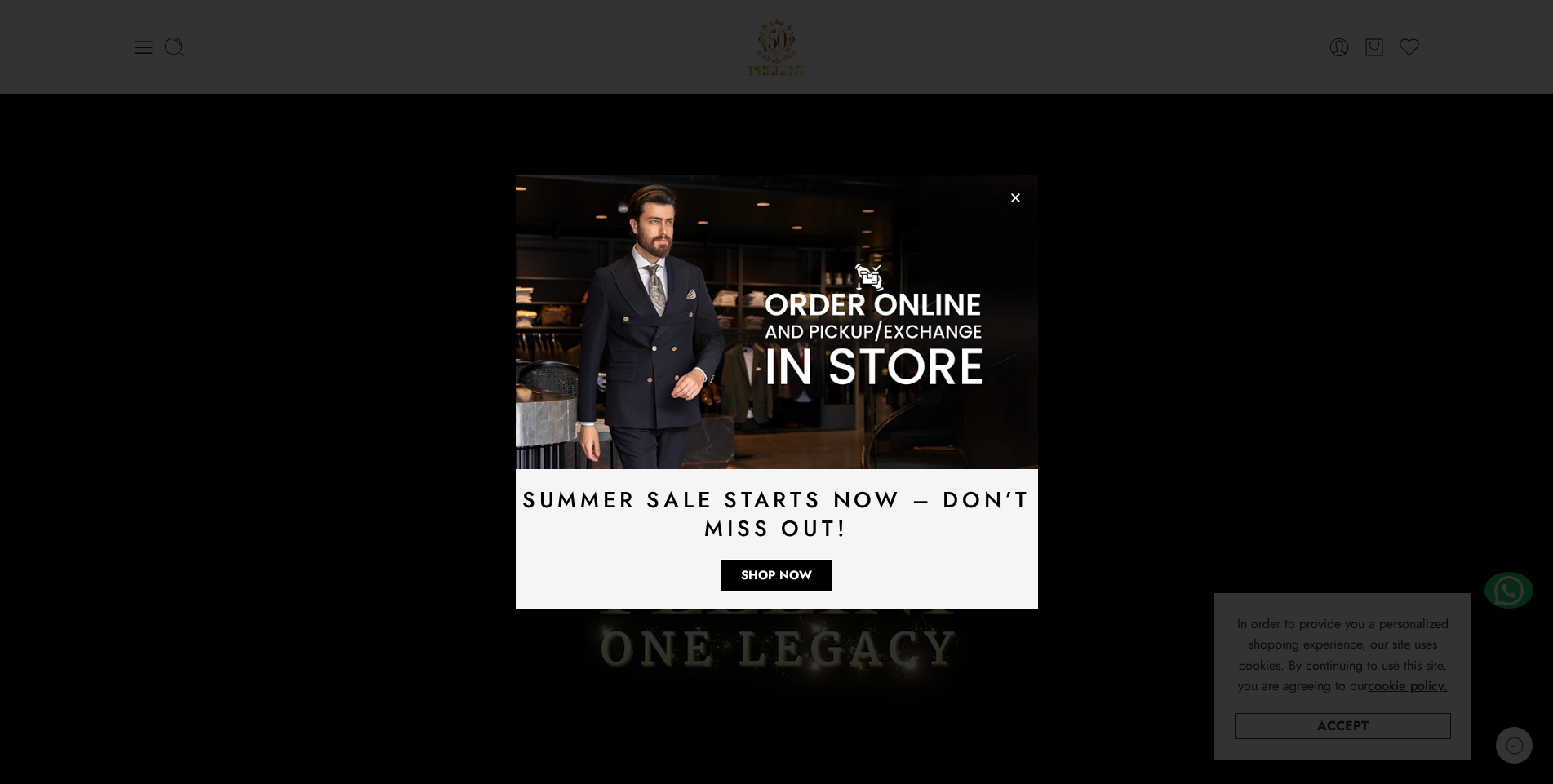
click at [146, 48] on div "Summer Sale Starts Now – Don’t Miss Out! Shop Now" at bounding box center [776, 392] width 1553 height 784
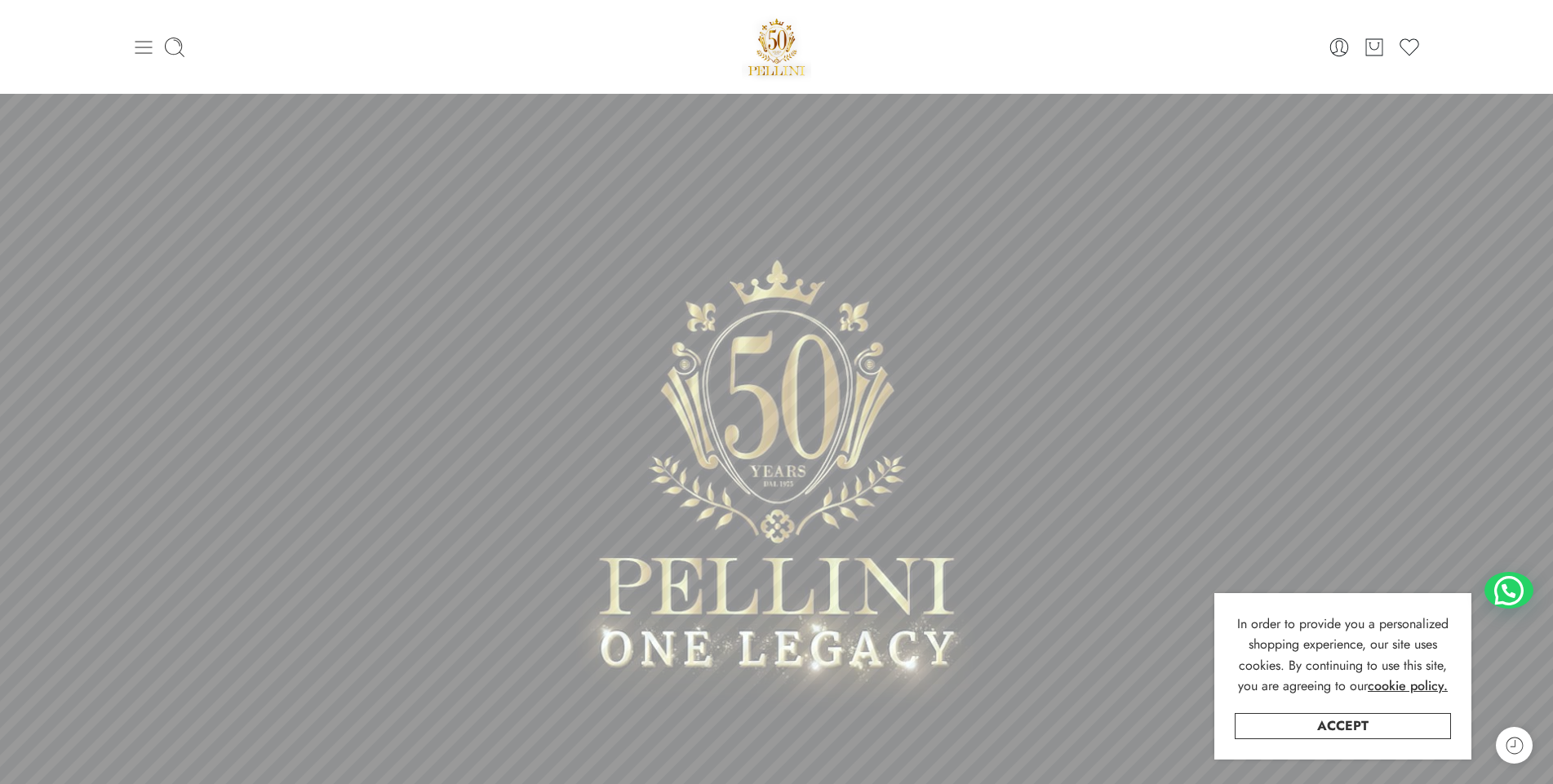
click at [150, 45] on icon at bounding box center [143, 47] width 23 height 23
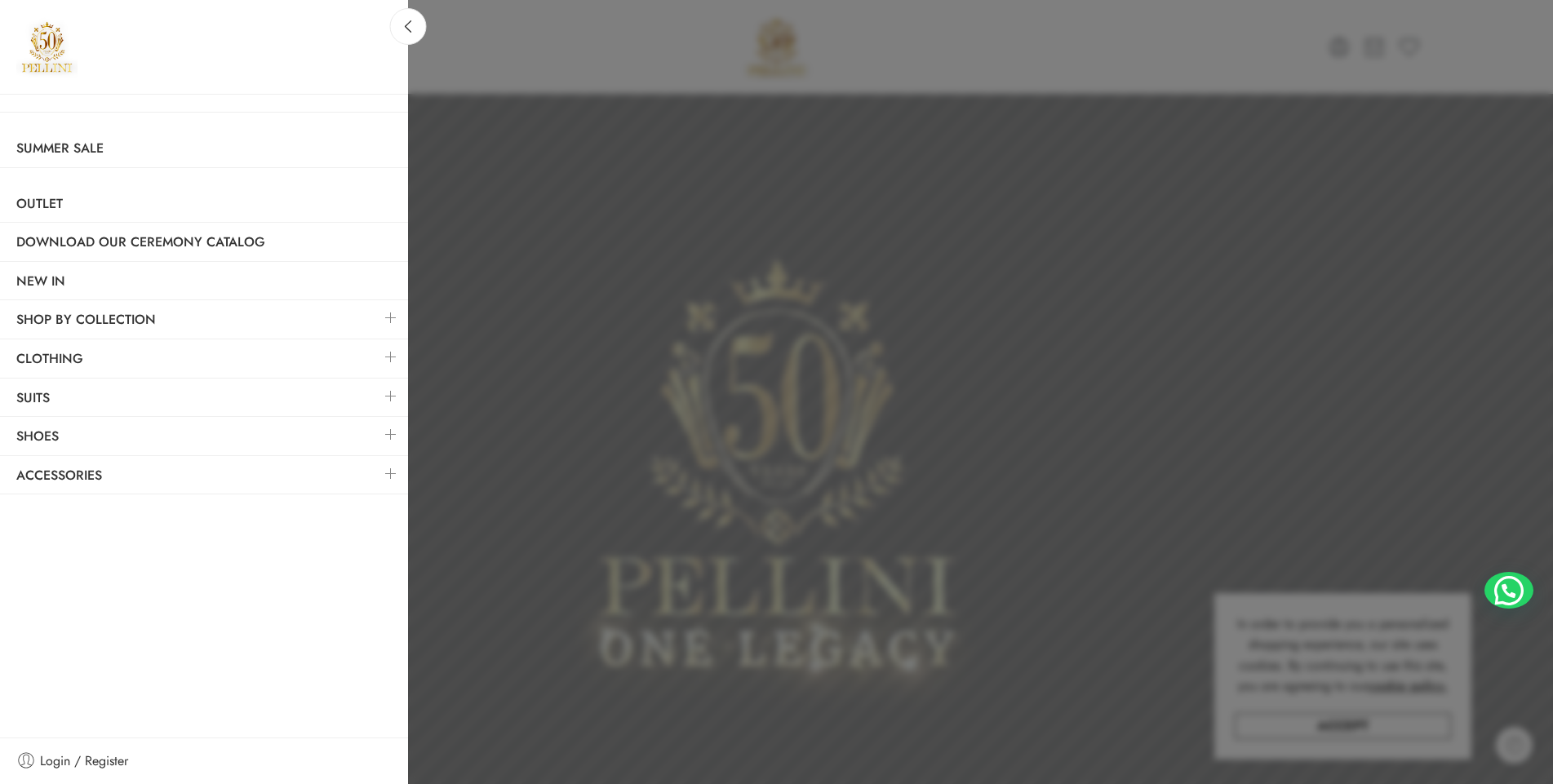
click at [390, 432] on link at bounding box center [391, 434] width 35 height 35
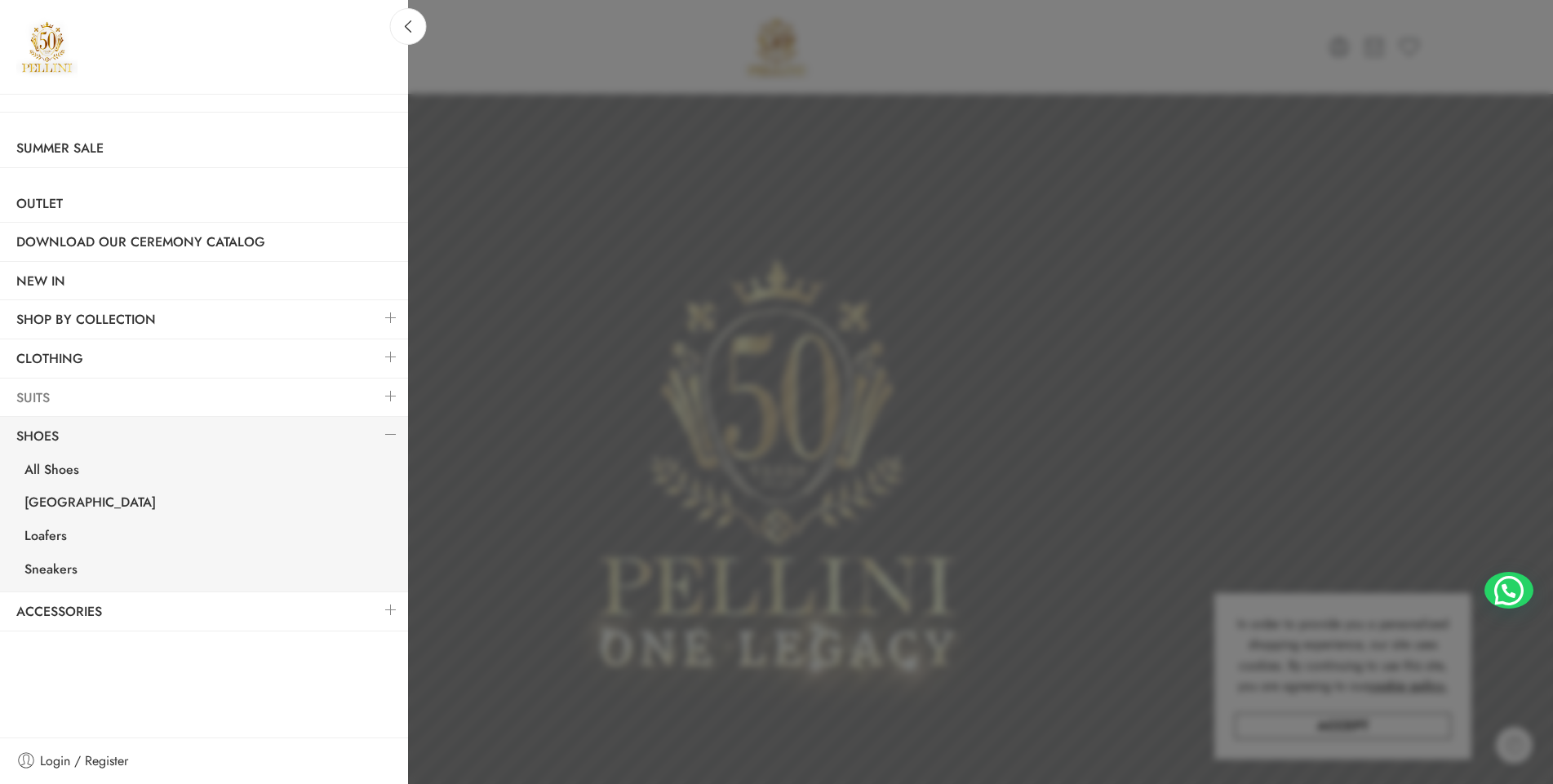
click at [96, 383] on link "Suits" at bounding box center [204, 397] width 408 height 37
click at [376, 391] on link at bounding box center [391, 395] width 35 height 35
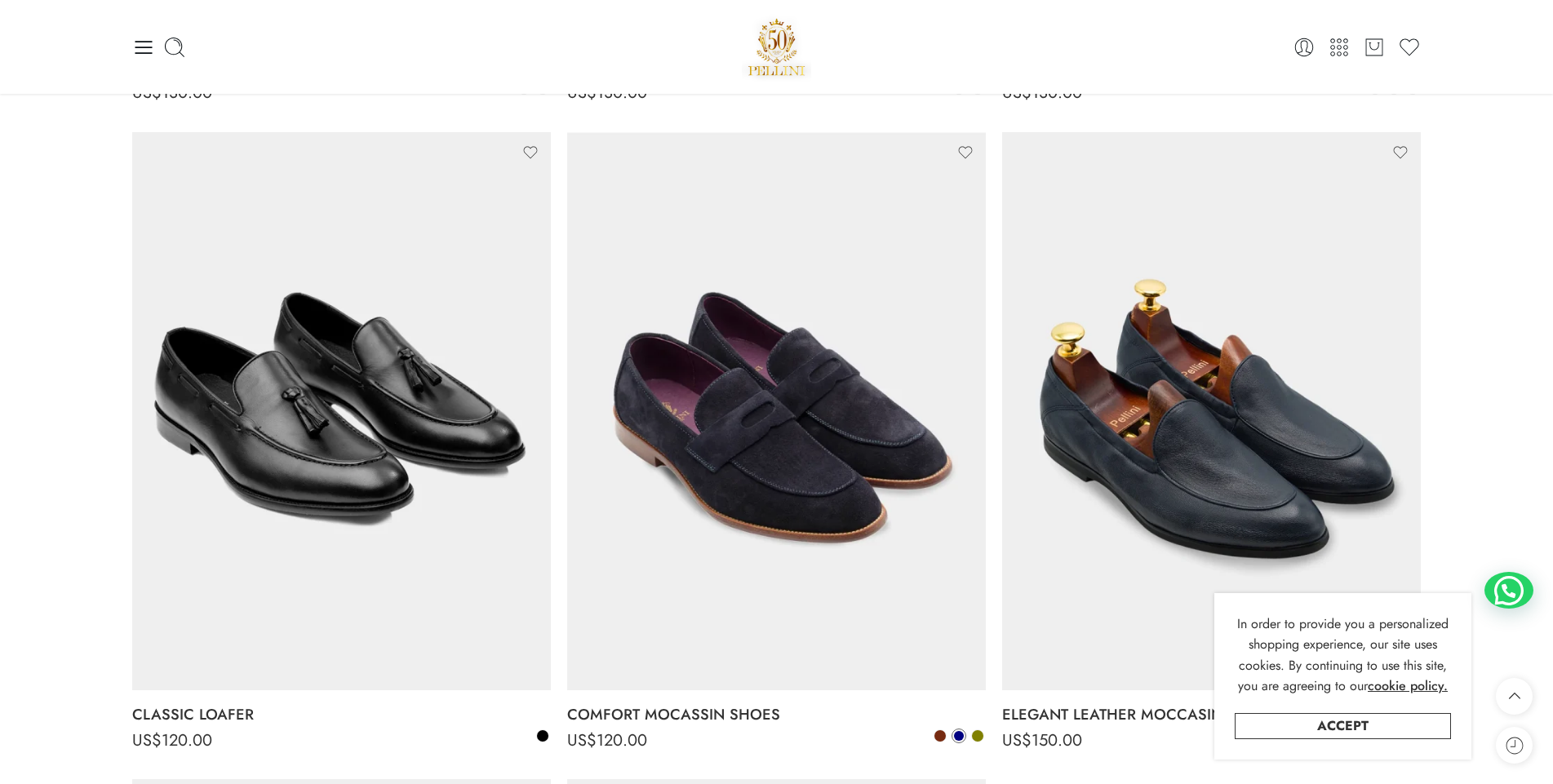
scroll to position [652, 0]
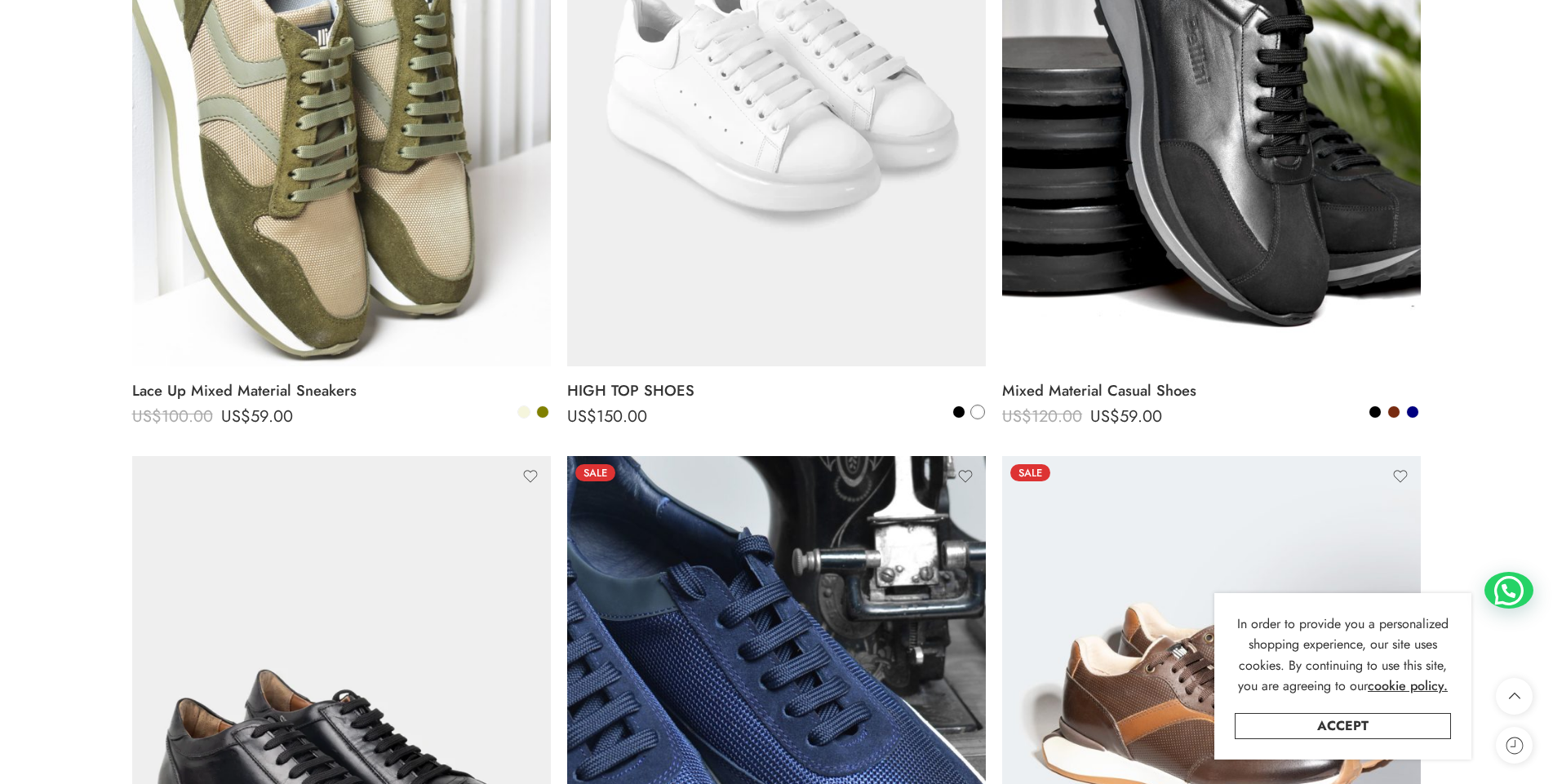
scroll to position [2202, 0]
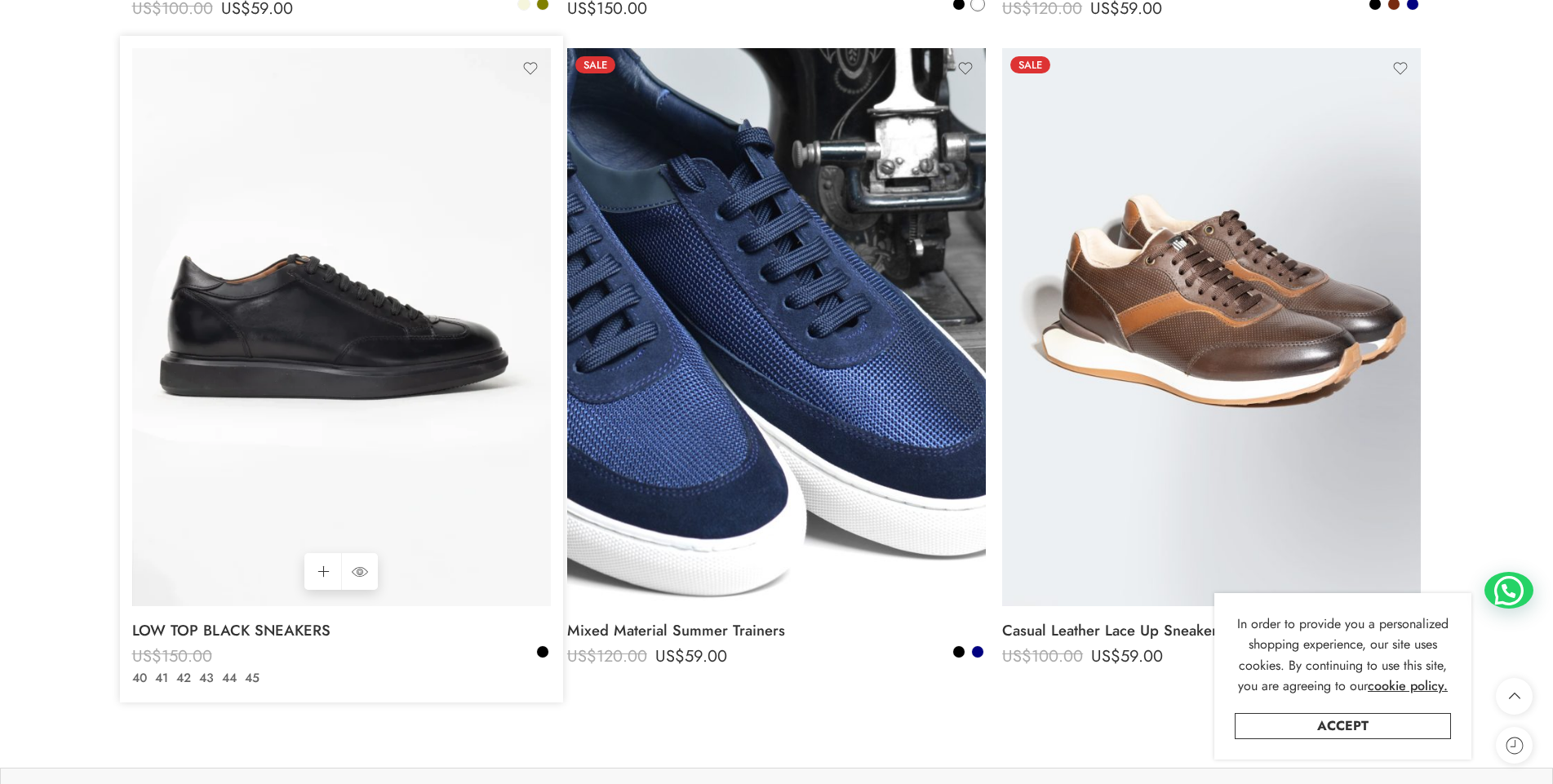
click at [330, 267] on img at bounding box center [341, 326] width 418 height 558
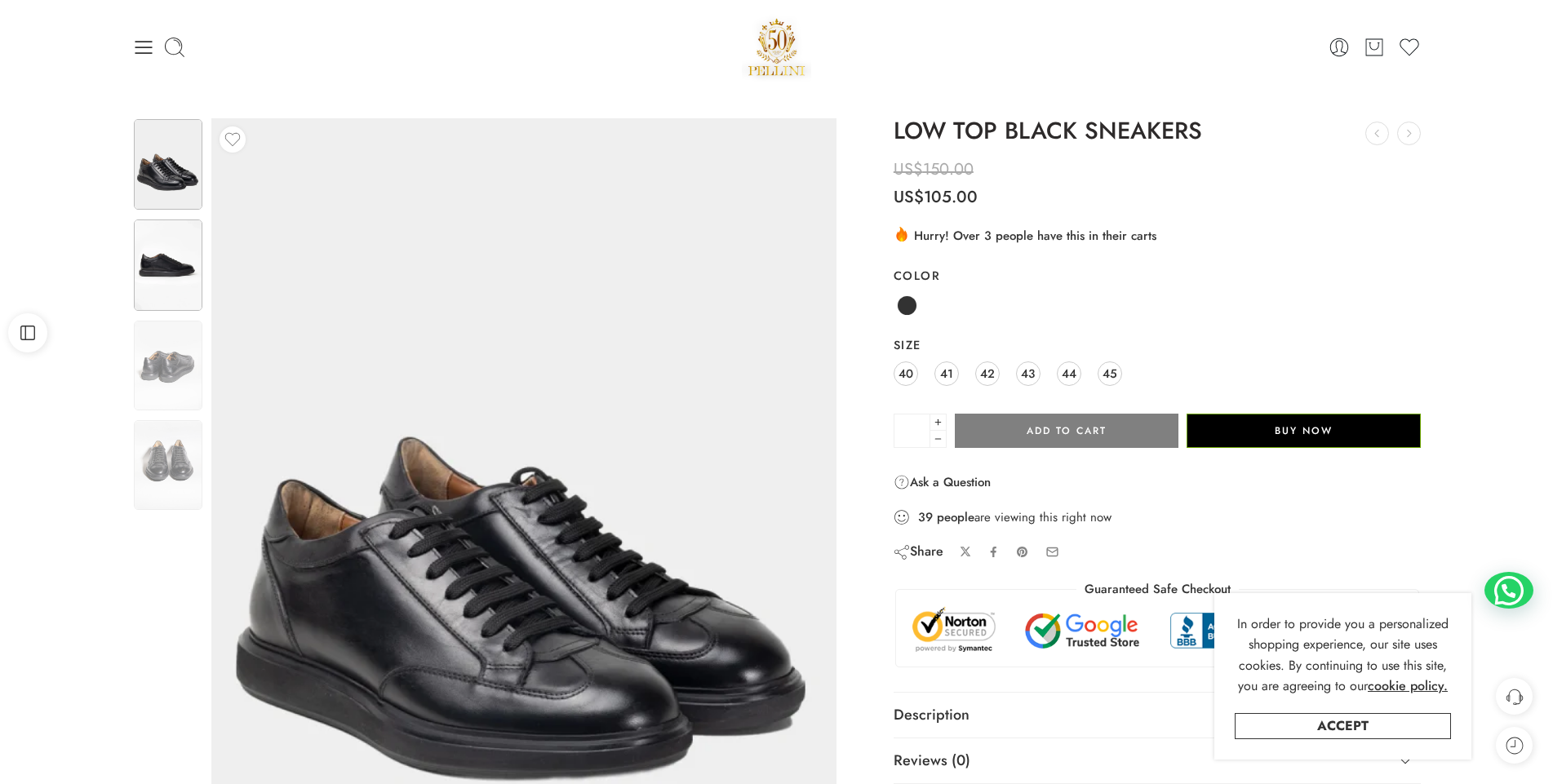
click at [183, 256] on img at bounding box center [167, 265] width 69 height 90
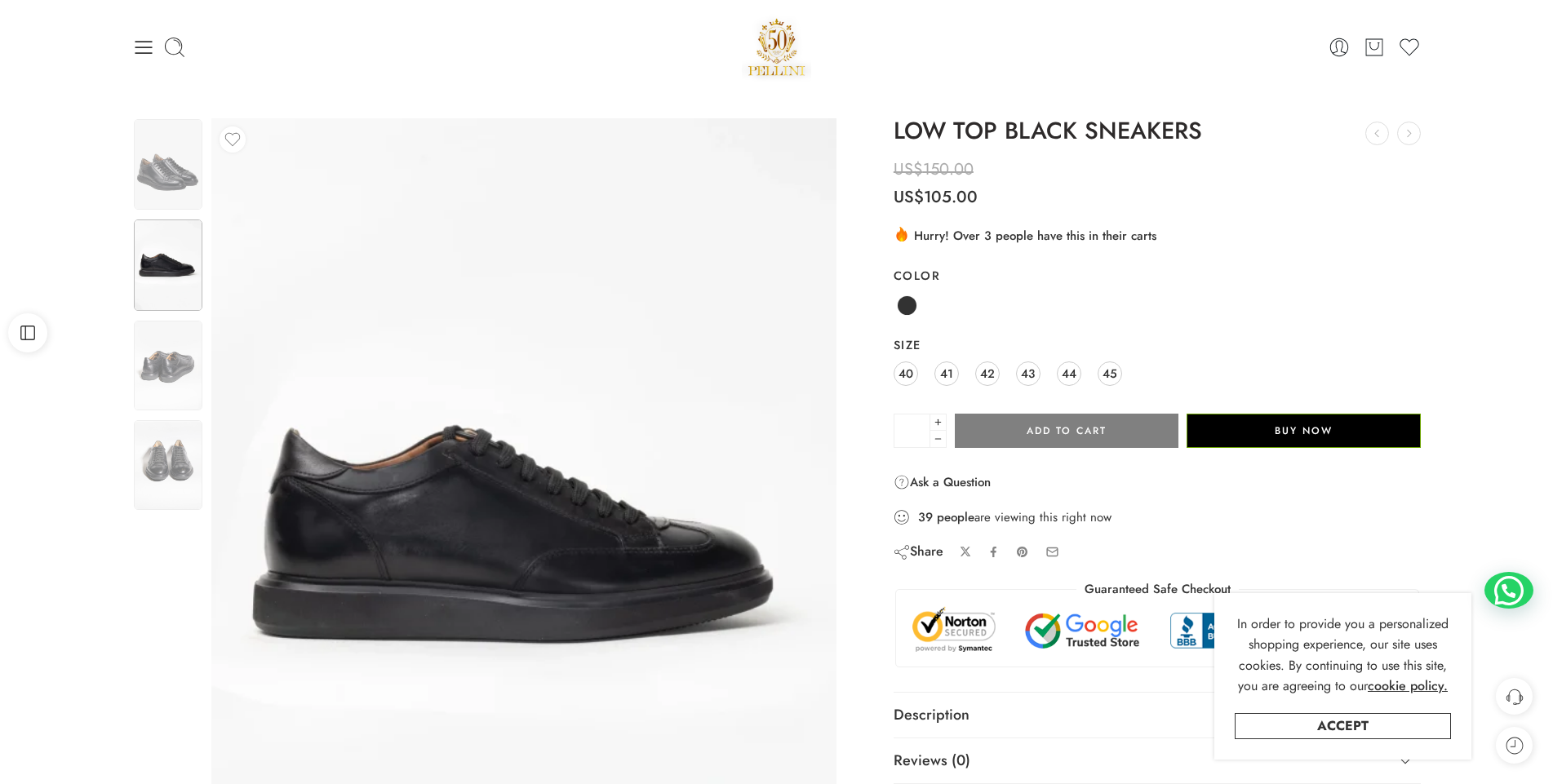
click at [171, 332] on img at bounding box center [167, 365] width 69 height 89
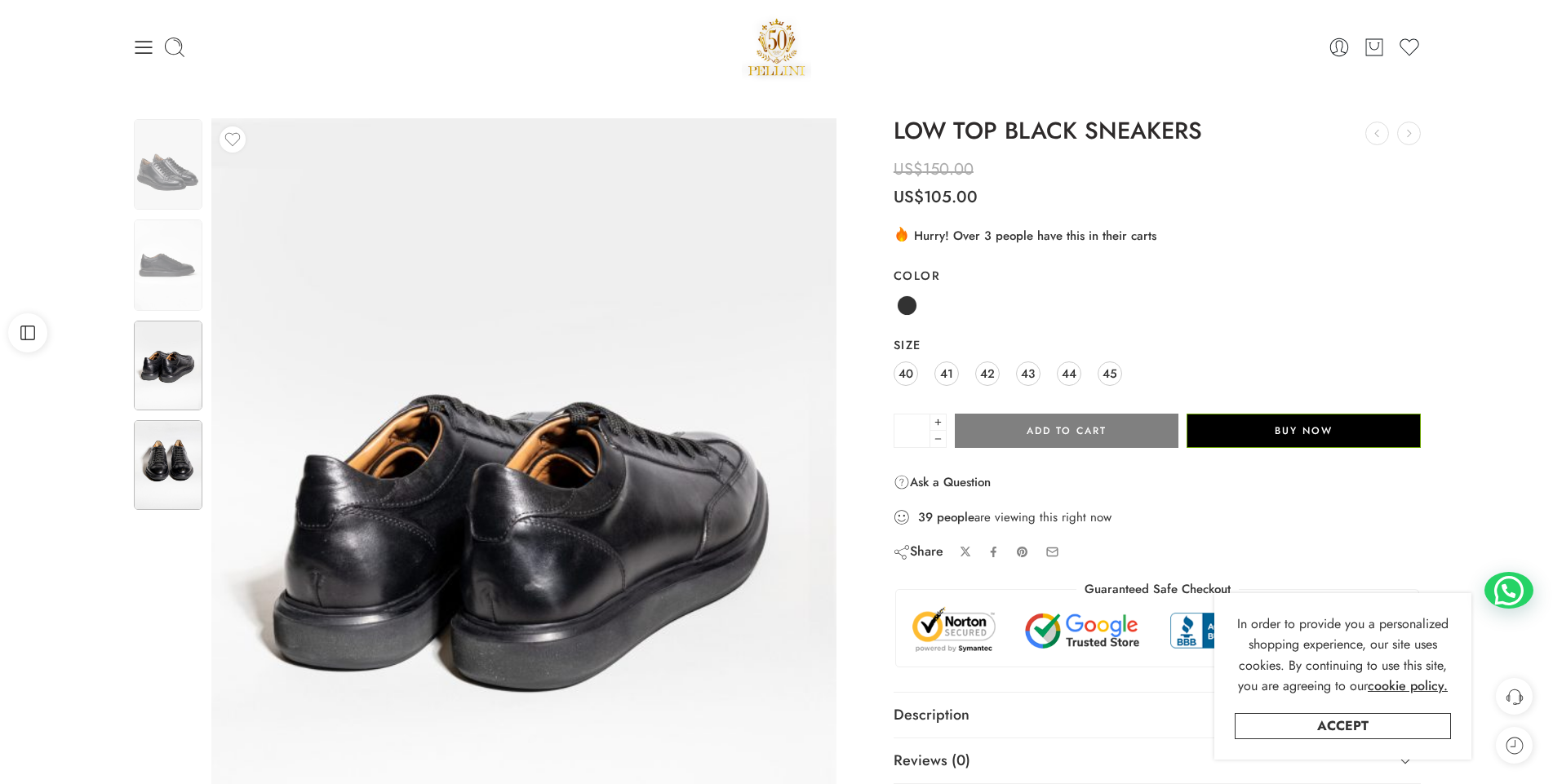
click at [173, 446] on img at bounding box center [167, 464] width 69 height 89
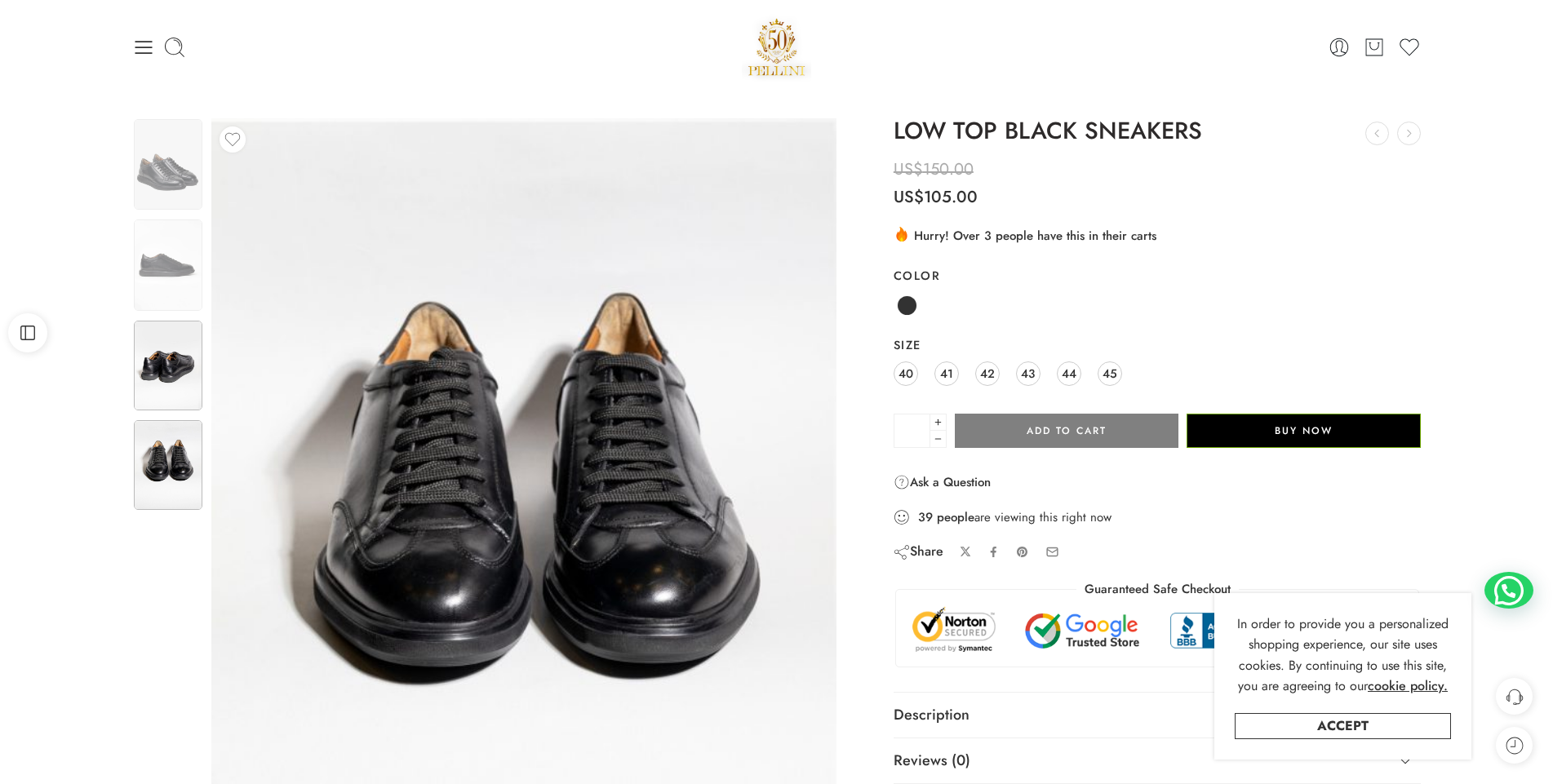
click at [175, 394] on img at bounding box center [167, 365] width 69 height 89
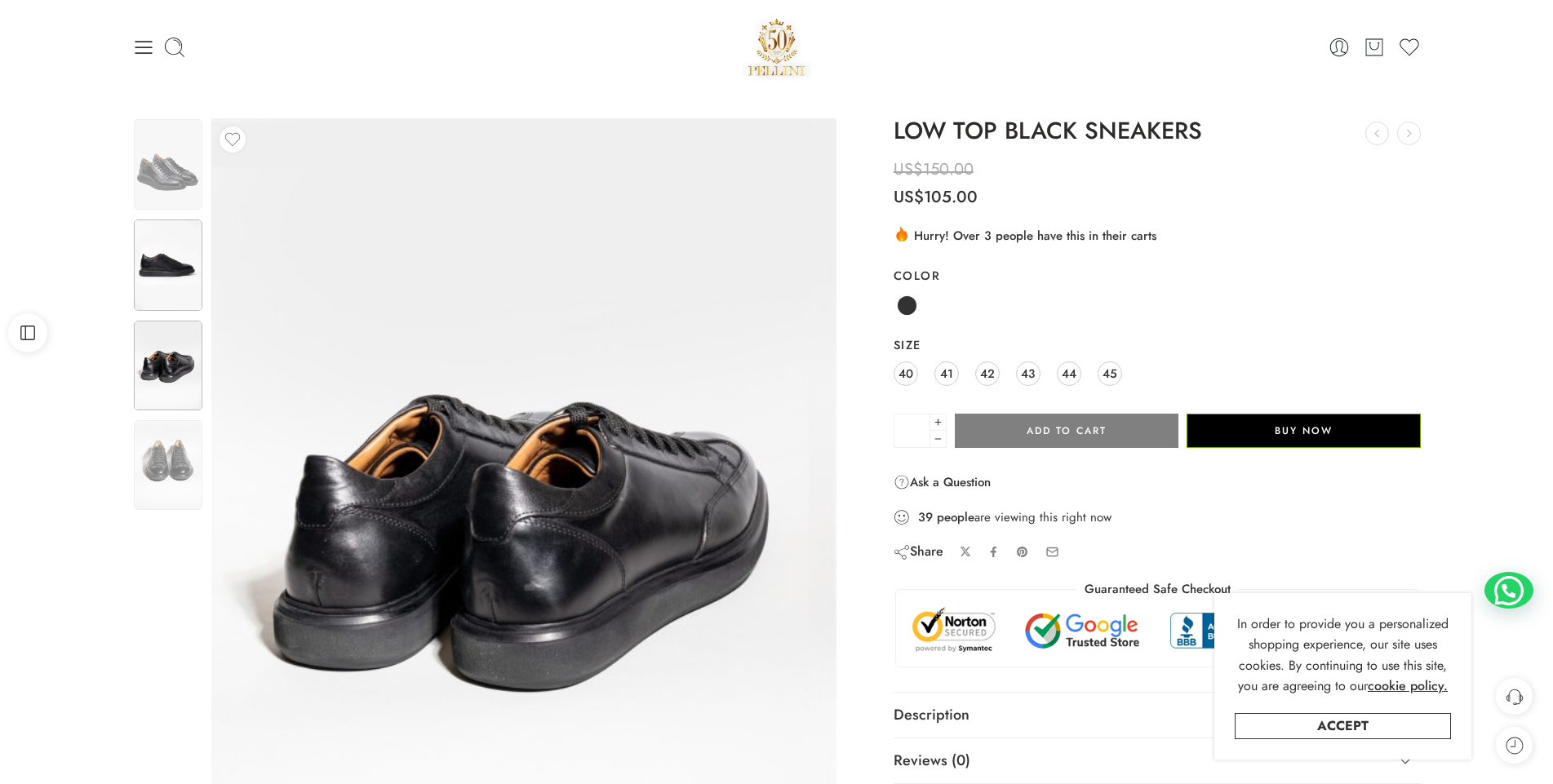
click at [174, 295] on img at bounding box center [167, 265] width 69 height 90
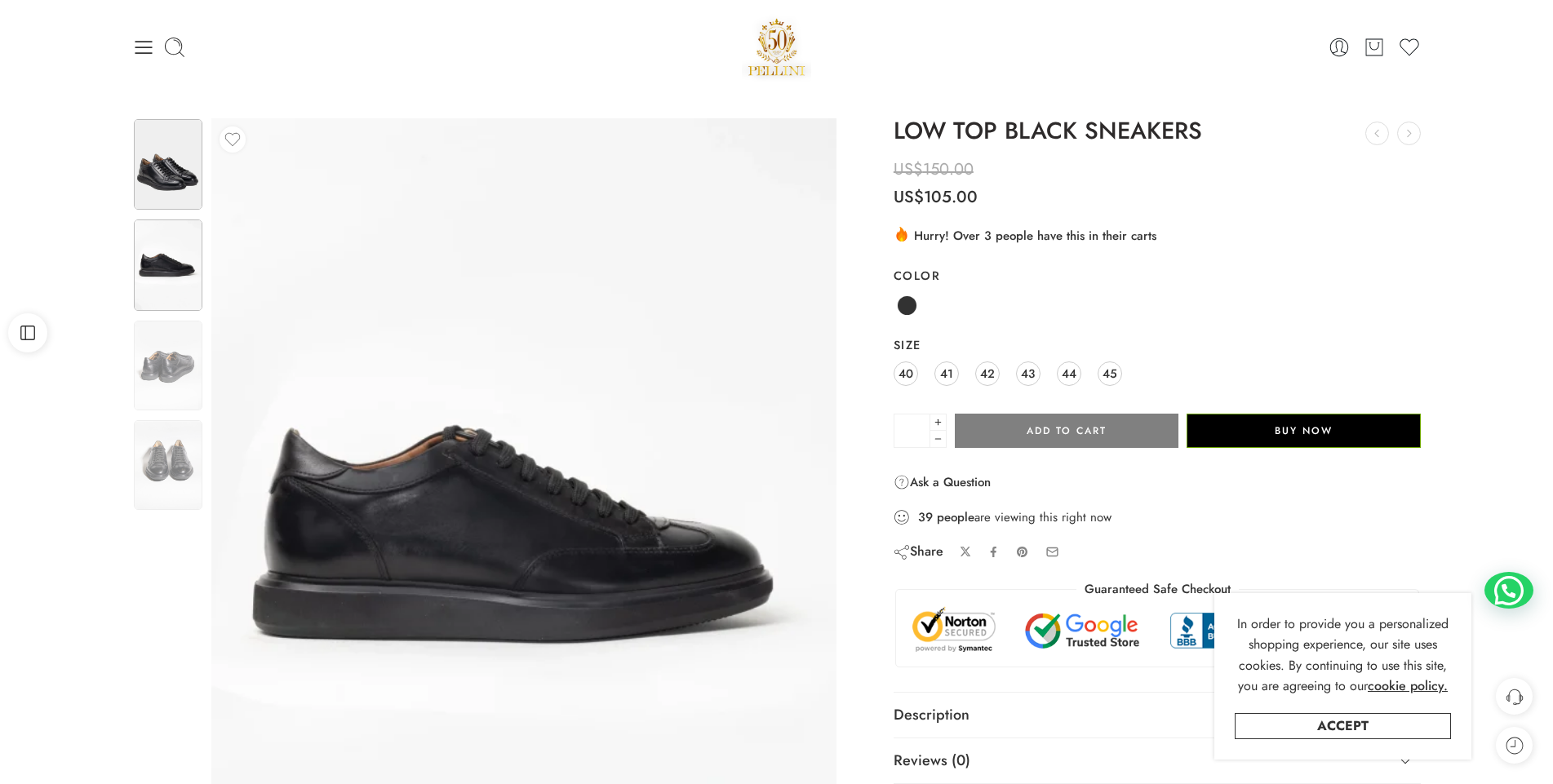
click at [165, 155] on img at bounding box center [167, 164] width 69 height 90
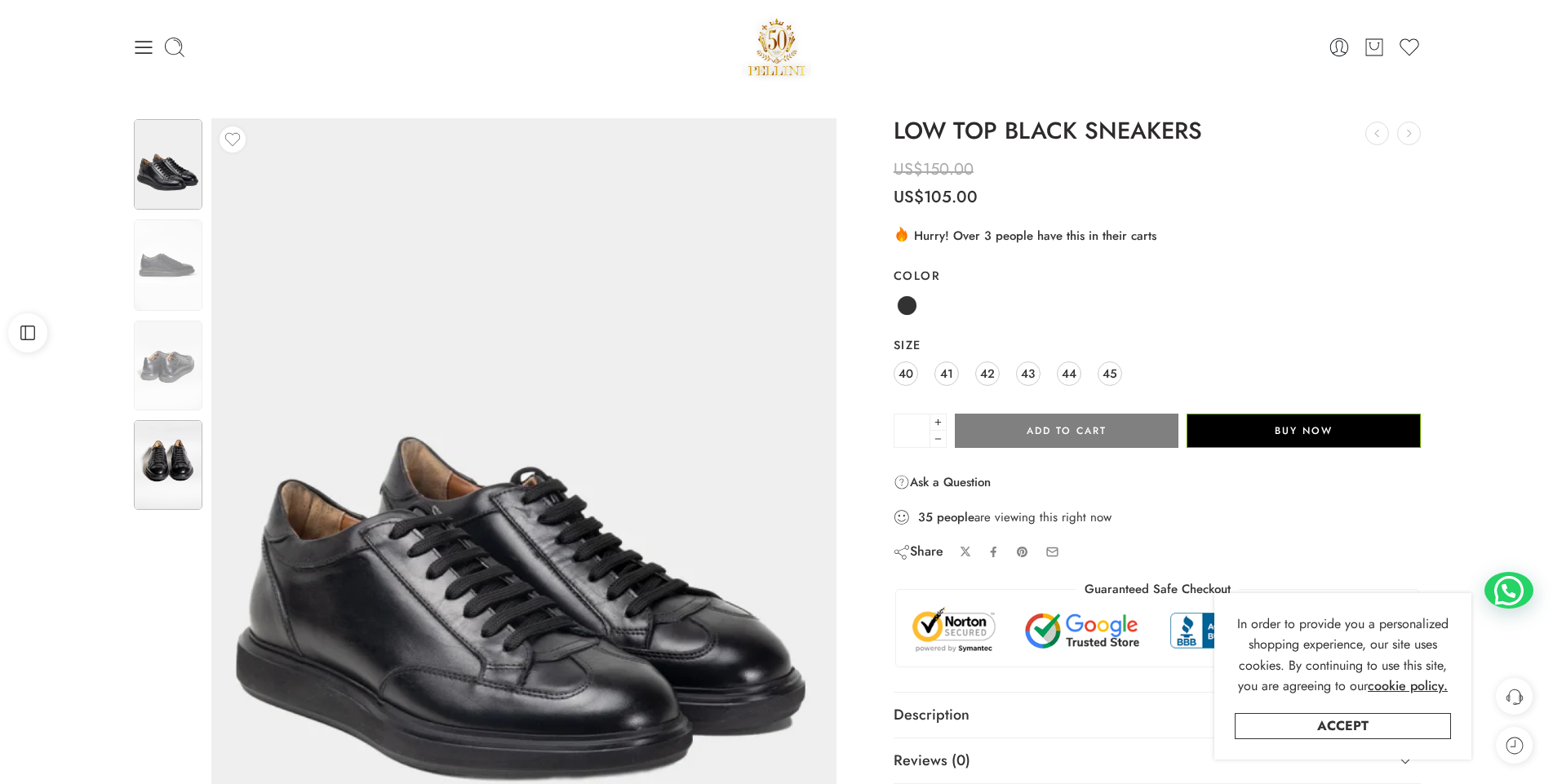
click at [172, 451] on img at bounding box center [167, 464] width 69 height 89
